Goal: Transaction & Acquisition: Download file/media

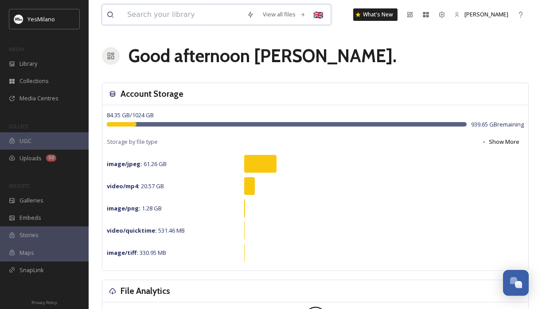
click at [199, 14] on input at bounding box center [183, 15] width 120 height 20
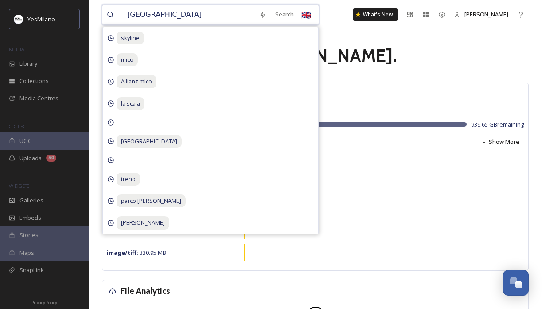
type input "[GEOGRAPHIC_DATA]"
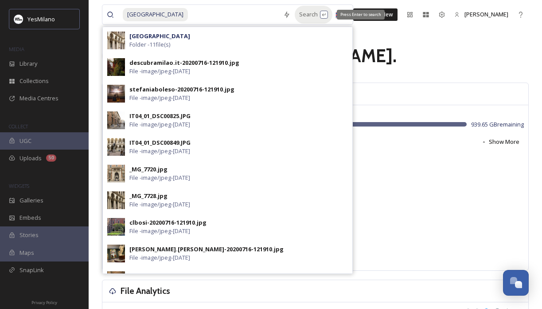
click at [295, 13] on div "Search Press Enter to search" at bounding box center [314, 14] width 38 height 17
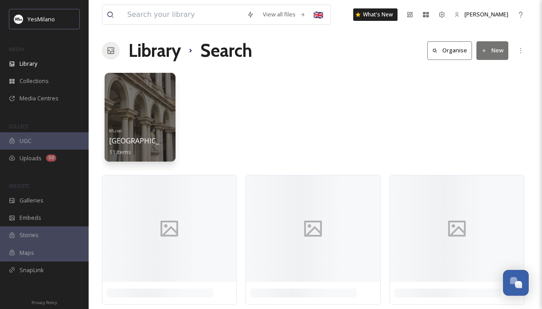
scroll to position [19, 0]
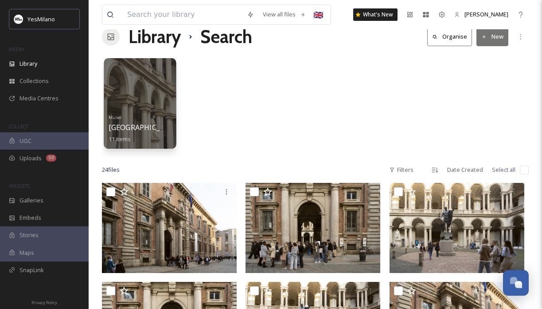
click at [133, 80] on div at bounding box center [140, 103] width 72 height 90
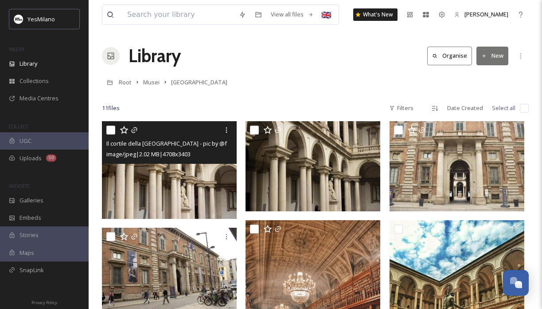
click at [193, 177] on img at bounding box center [169, 170] width 135 height 98
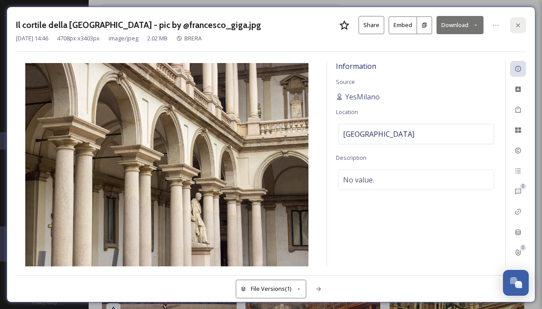
click at [519, 24] on icon at bounding box center [519, 25] width 4 height 4
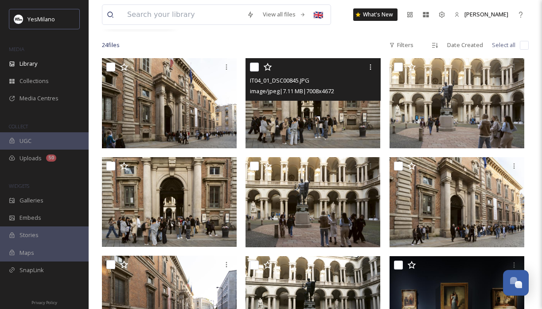
scroll to position [151, 0]
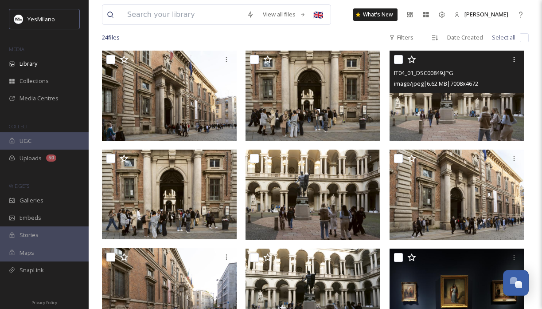
click at [445, 126] on img at bounding box center [457, 96] width 135 height 90
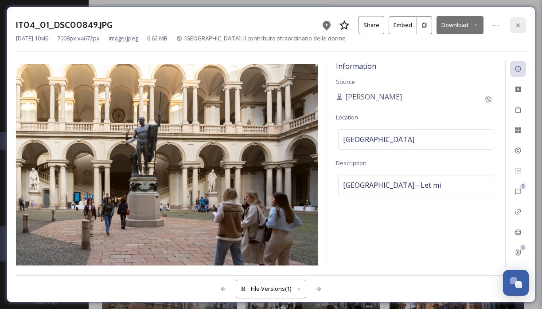
click at [517, 24] on icon at bounding box center [519, 25] width 4 height 4
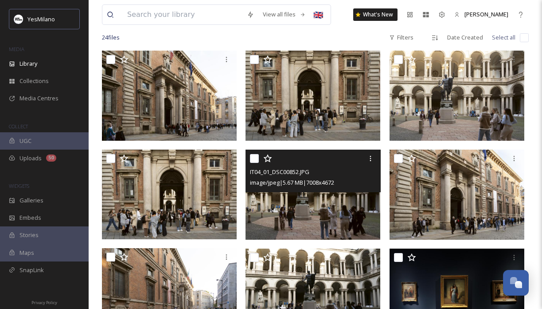
scroll to position [165, 0]
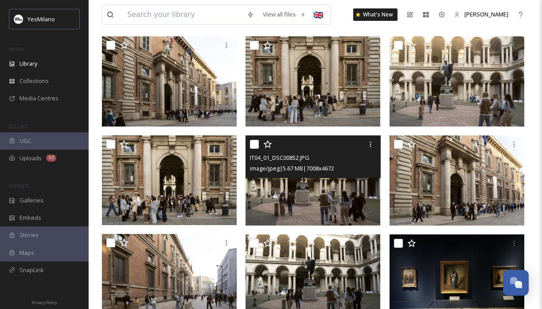
click at [333, 183] on img at bounding box center [313, 180] width 135 height 90
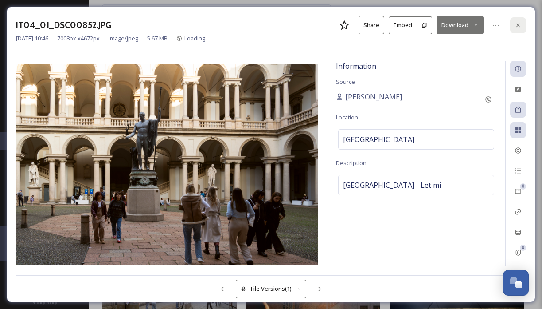
click at [522, 29] on div at bounding box center [518, 25] width 16 height 16
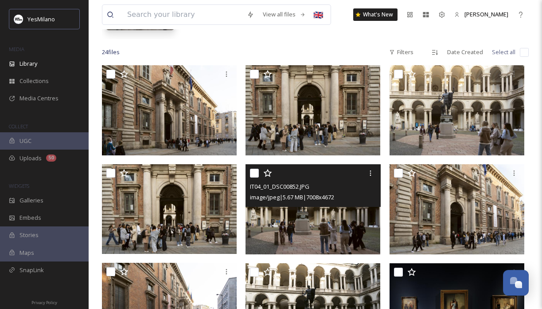
scroll to position [90, 0]
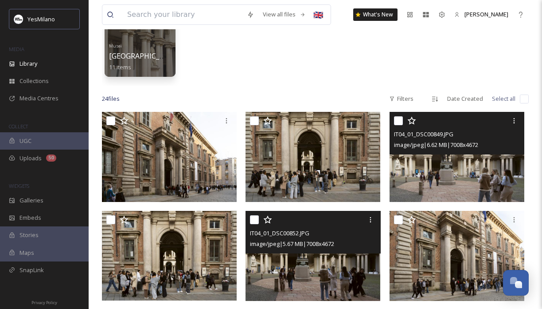
click at [442, 180] on img at bounding box center [457, 157] width 135 height 90
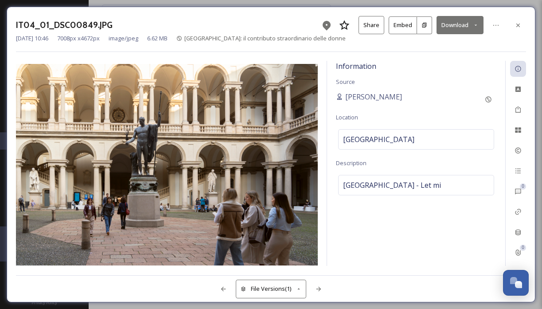
click at [444, 27] on button "Download" at bounding box center [460, 25] width 47 height 18
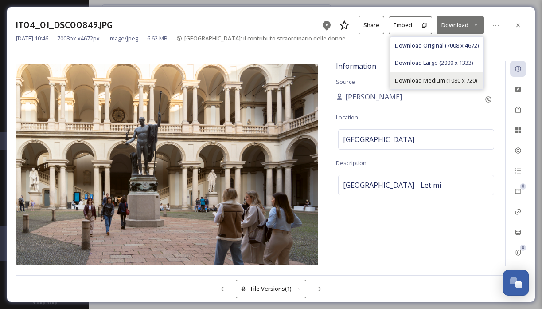
click at [446, 77] on span "Download Medium (1080 x 720)" at bounding box center [436, 80] width 82 height 8
